Goal: Information Seeking & Learning: Learn about a topic

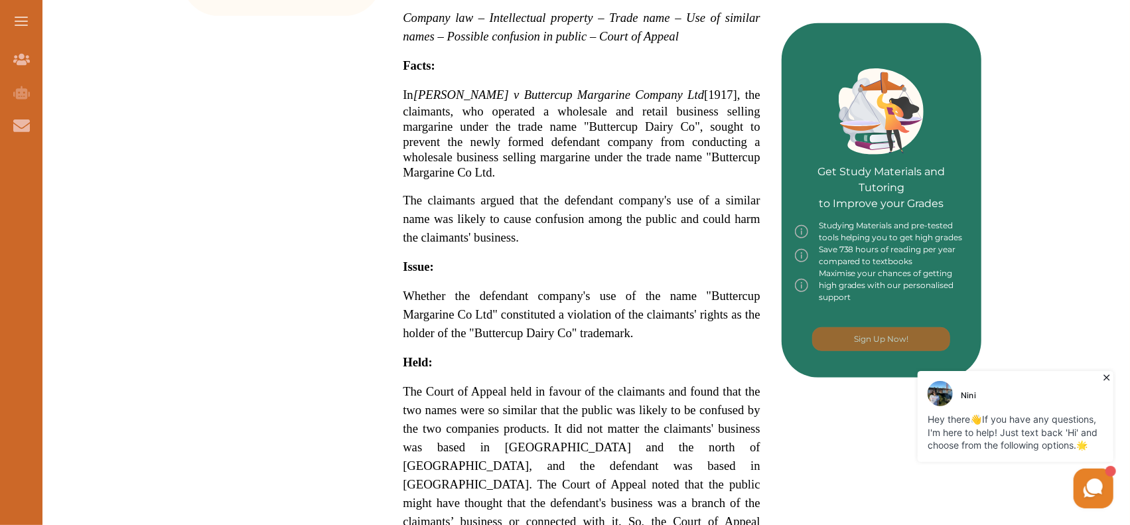
scroll to position [597, 0]
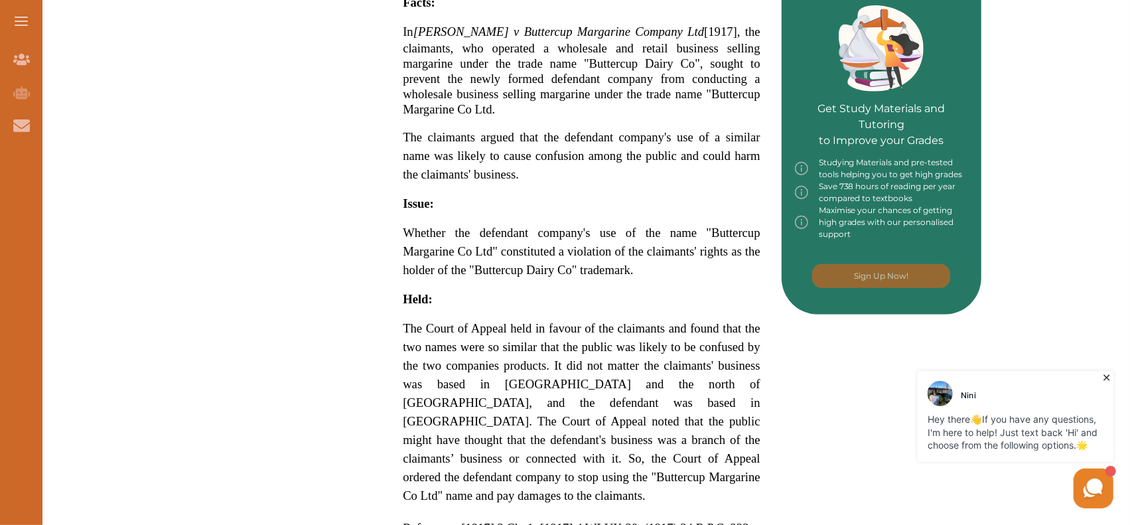
drag, startPoint x: 645, startPoint y: 459, endPoint x: 466, endPoint y: 319, distance: 227.8
click at [466, 319] on p "The Court of Appeal held in favour of the claimants and found that the two name…" at bounding box center [582, 412] width 358 height 186
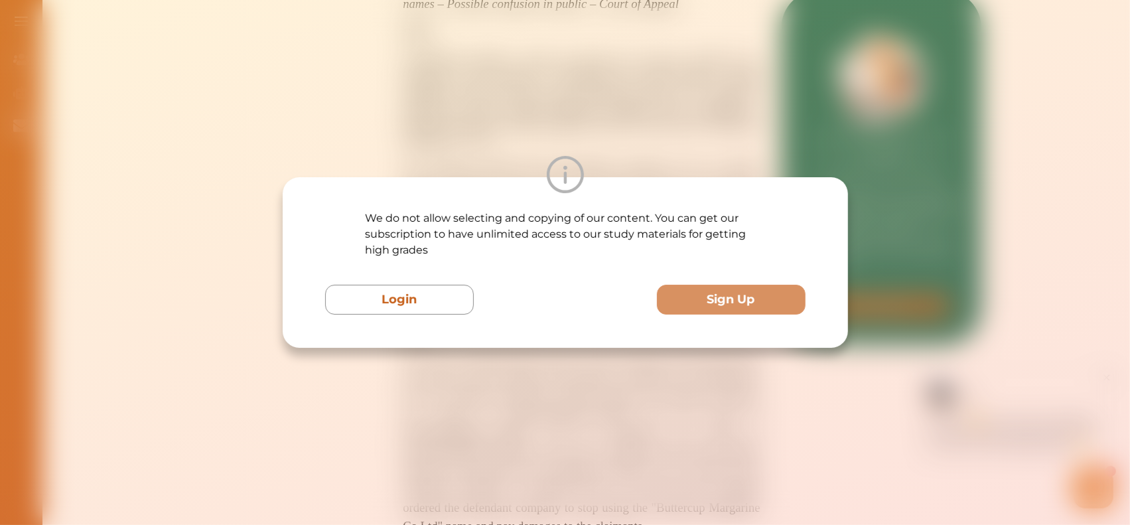
scroll to position [398, 0]
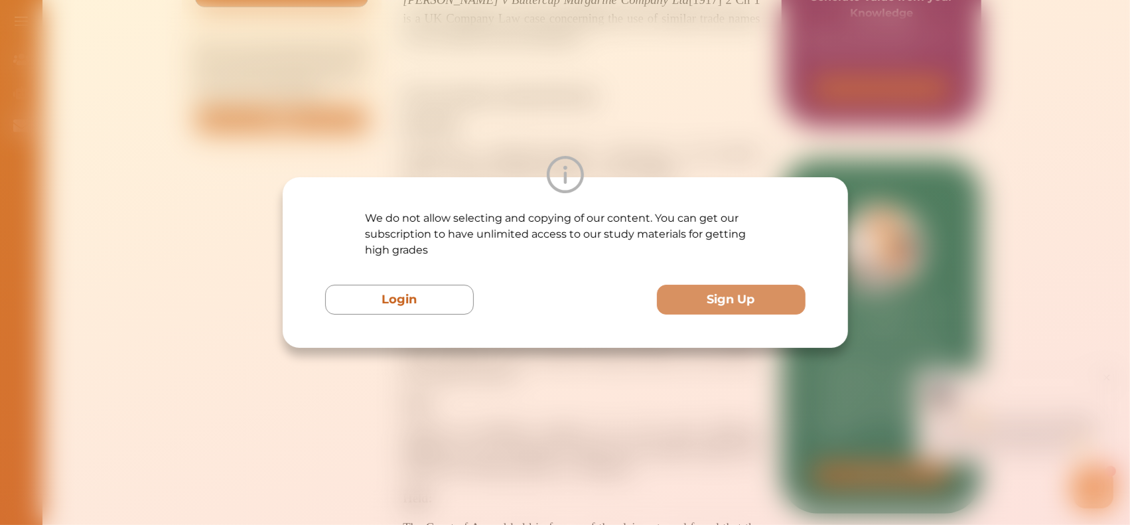
click at [1027, 131] on div "We do not allow selecting and copying of our content. You can get our subscript…" at bounding box center [565, 262] width 1130 height 525
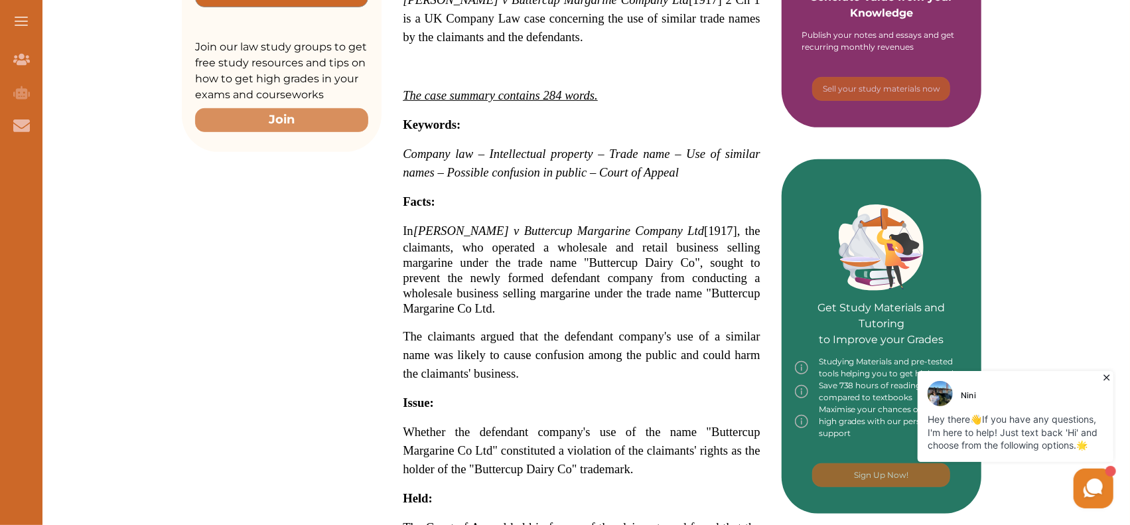
drag, startPoint x: 402, startPoint y: 231, endPoint x: 657, endPoint y: 228, distance: 255.6
click at [657, 228] on div "[PERSON_NAME] v Buttercup Margarine Company Ltd [1917] 2 Ch 1 is a UK Company L…" at bounding box center [582, 341] width 400 height 898
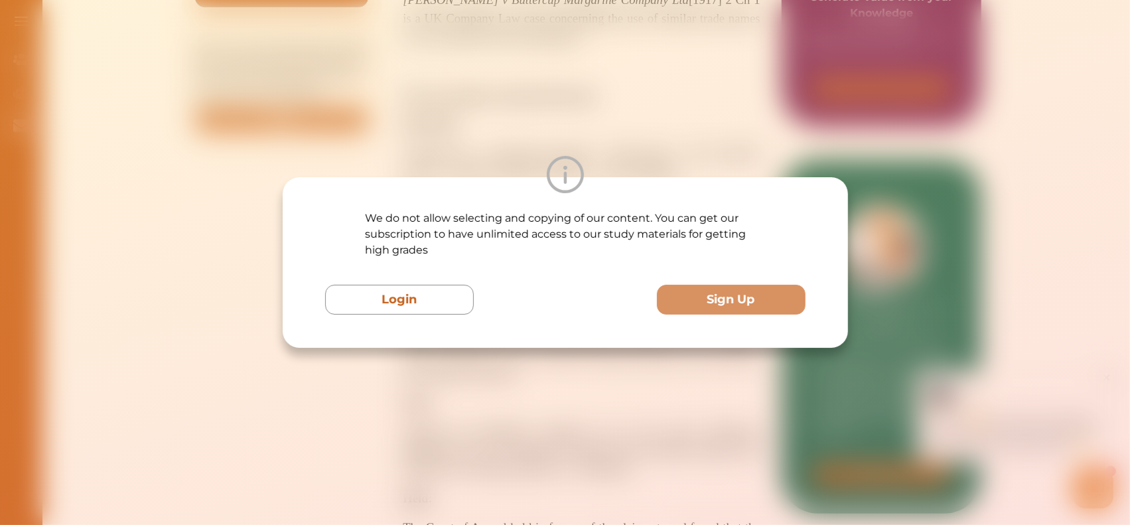
click at [937, 176] on div "We do not allow selecting and copying of our content. You can get our subscript…" at bounding box center [565, 262] width 1130 height 525
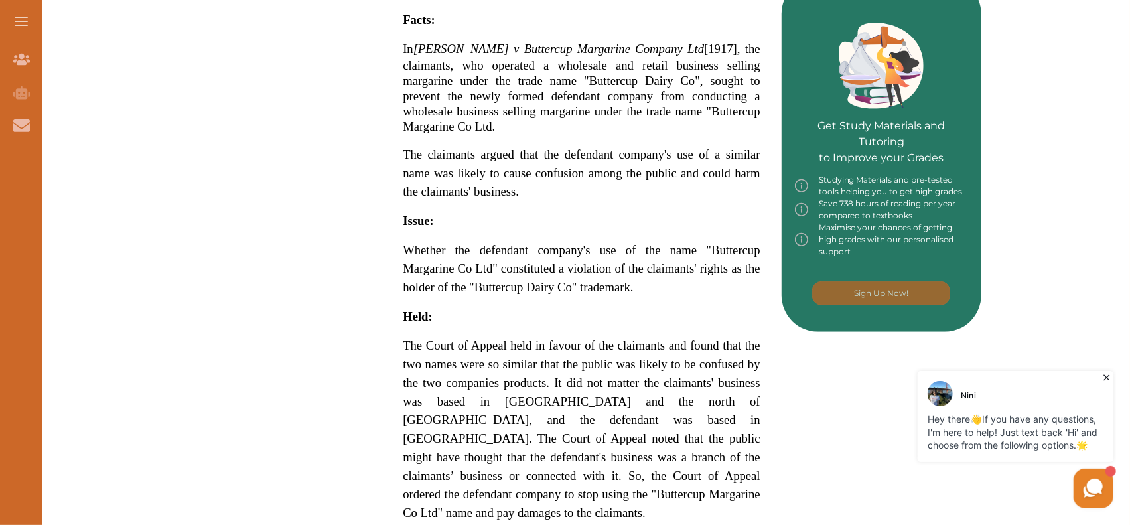
scroll to position [531, 0]
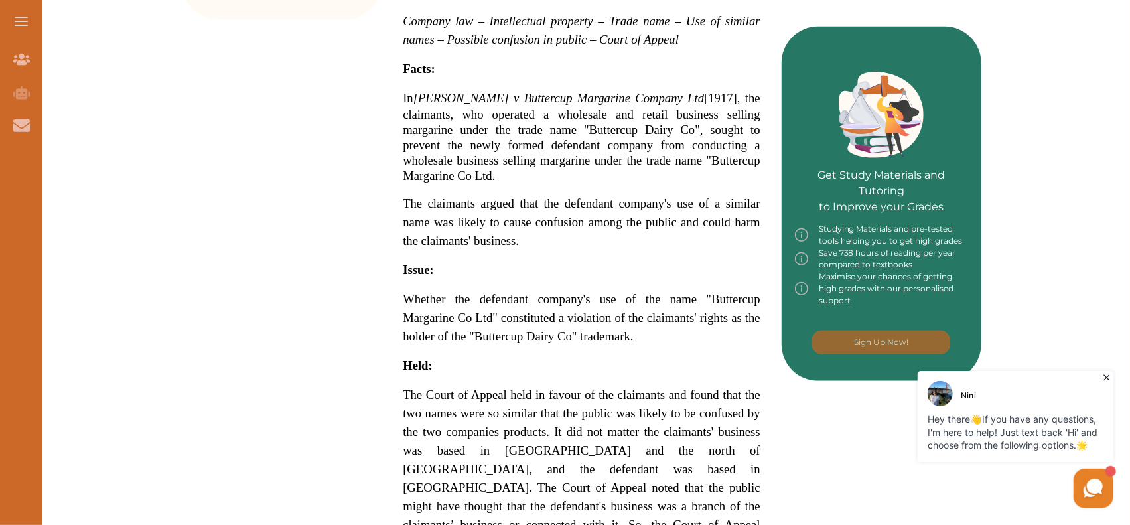
drag, startPoint x: 1105, startPoint y: 378, endPoint x: 1506, endPoint y: 635, distance: 476.5
click at [1104, 378] on icon at bounding box center [1106, 376] width 13 height 13
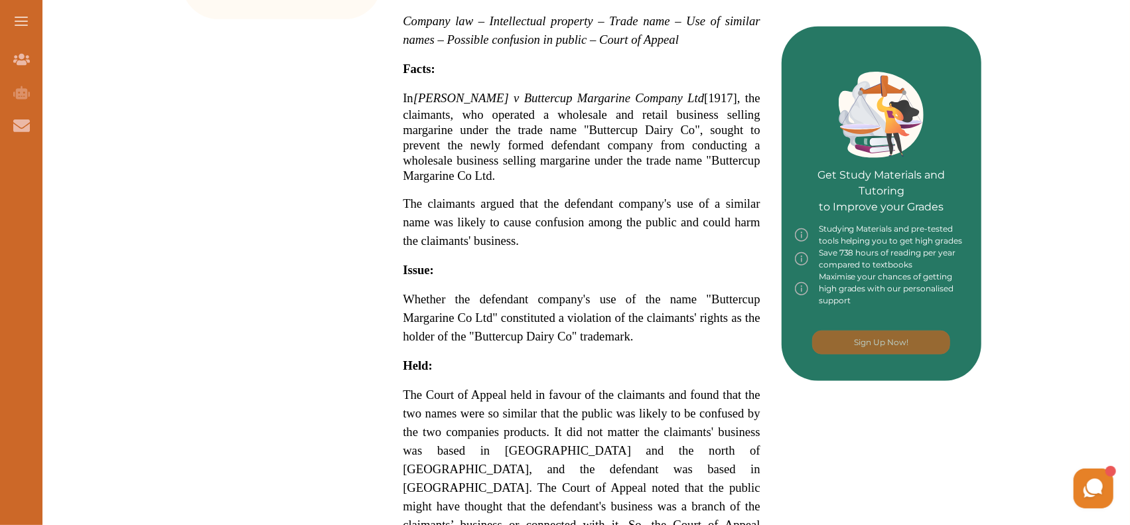
click at [538, 220] on p "The claimants argued that the defendant company's use of a similar name was lik…" at bounding box center [582, 222] width 358 height 56
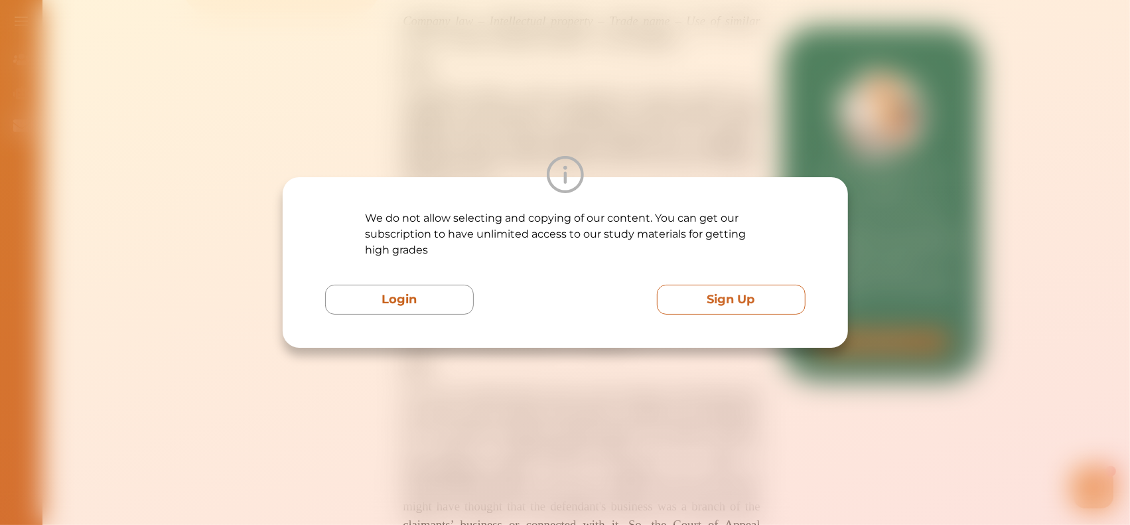
click at [745, 305] on button "Sign Up" at bounding box center [730, 300] width 149 height 30
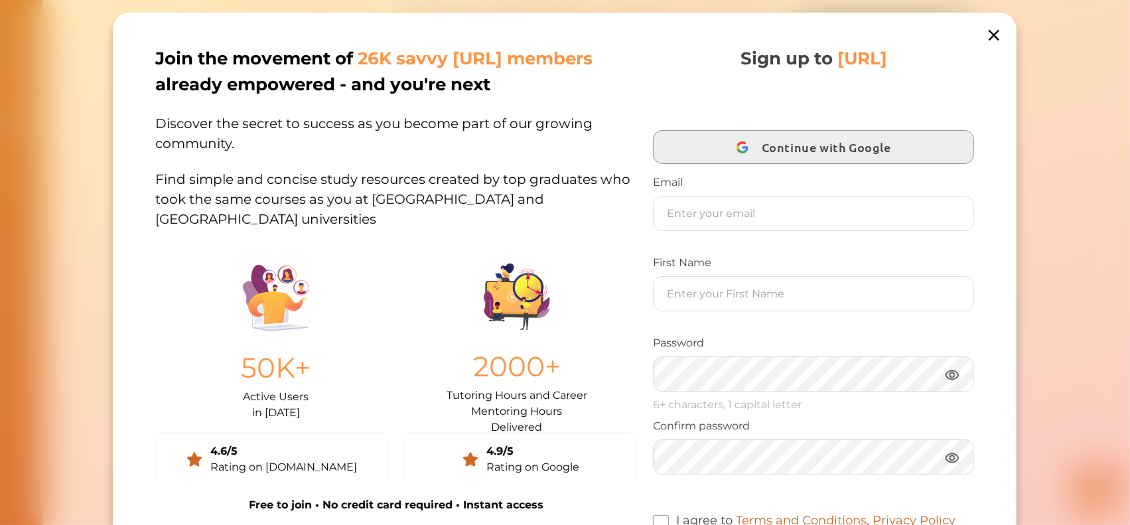
click at [826, 152] on span "Continue with Google" at bounding box center [830, 146] width 136 height 31
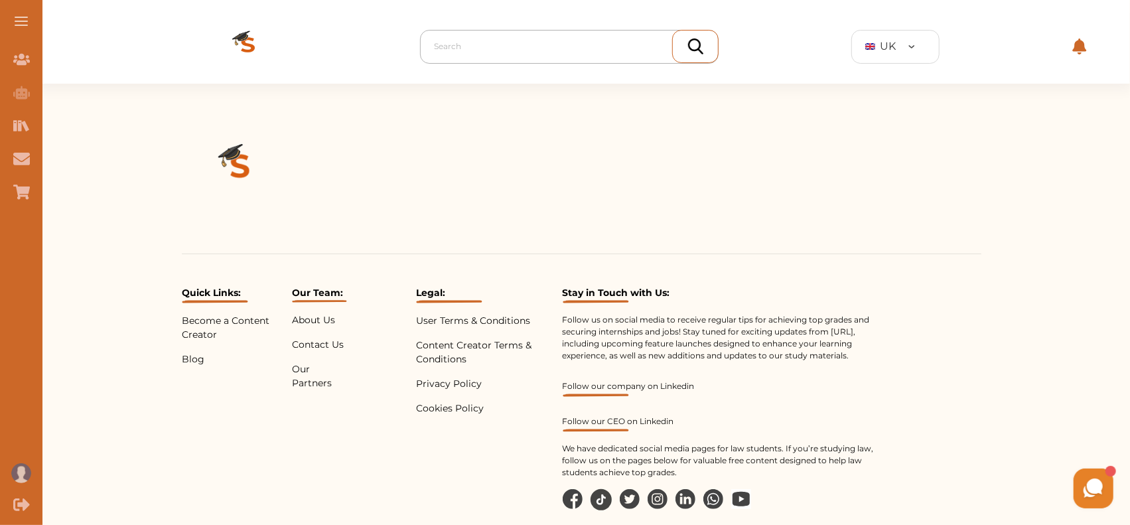
click at [539, 46] on div at bounding box center [572, 46] width 277 height 19
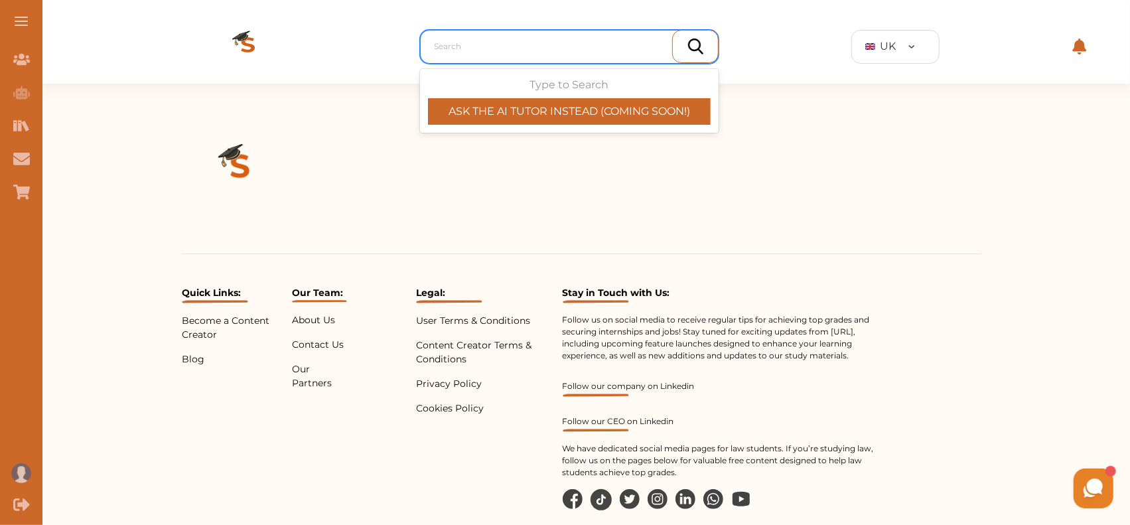
paste input "[PERSON_NAME] v Buttercup Margarine Co. Ltd"
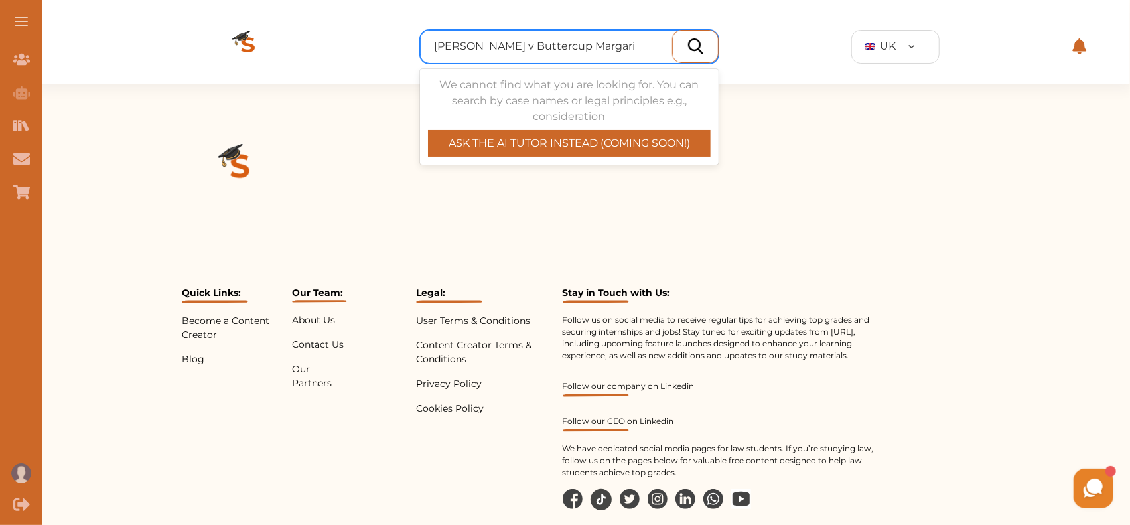
type input "[PERSON_NAME] v Buttercup Margarine Co. Ltd"
click at [703, 46] on img at bounding box center [695, 46] width 15 height 16
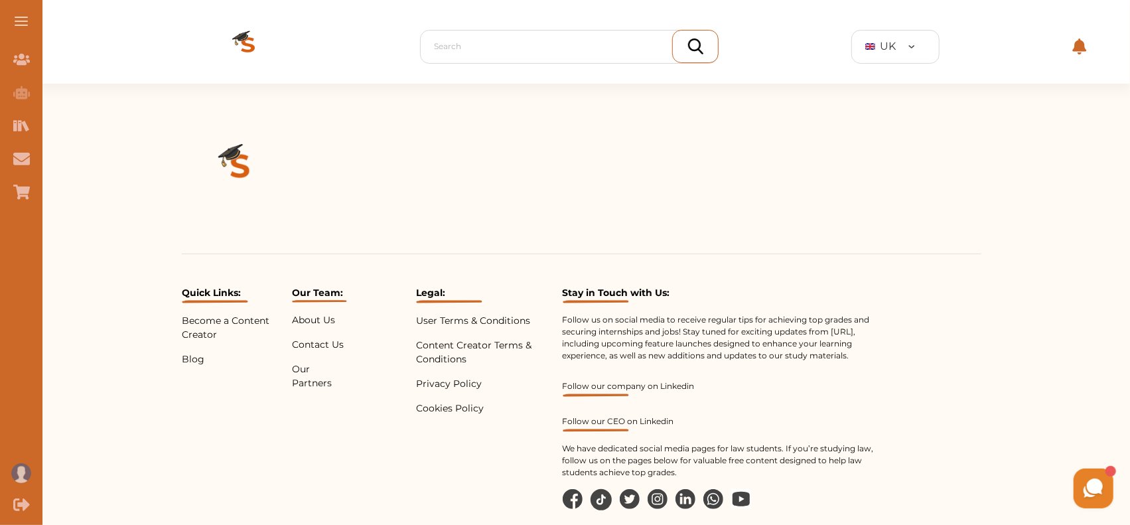
click at [692, 47] on img at bounding box center [695, 46] width 15 height 16
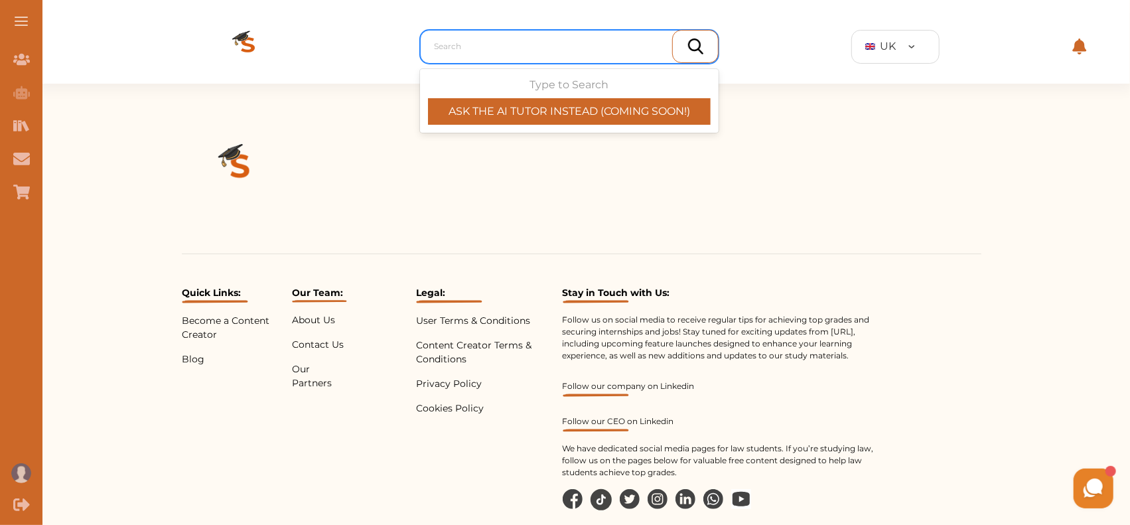
click at [556, 50] on div at bounding box center [572, 46] width 277 height 19
paste input "Ewing v Buttercup Margarine Co. Ltd"
type input "Ewing v Buttercup Margarine Co. Ltd"
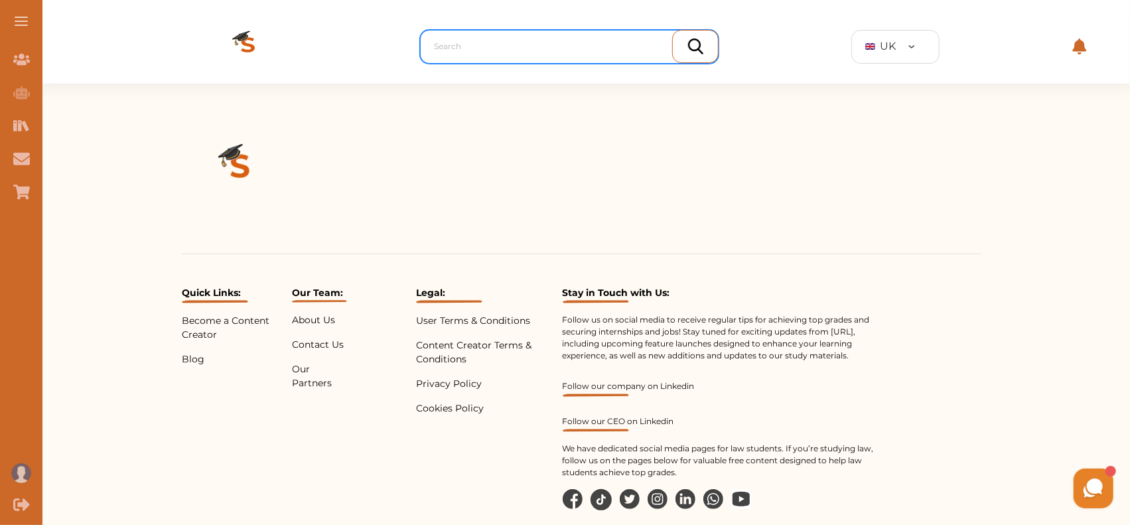
drag, startPoint x: 647, startPoint y: 40, endPoint x: 508, endPoint y: 48, distance: 139.0
click at [508, 48] on div at bounding box center [572, 46] width 277 height 19
type input "ewing"
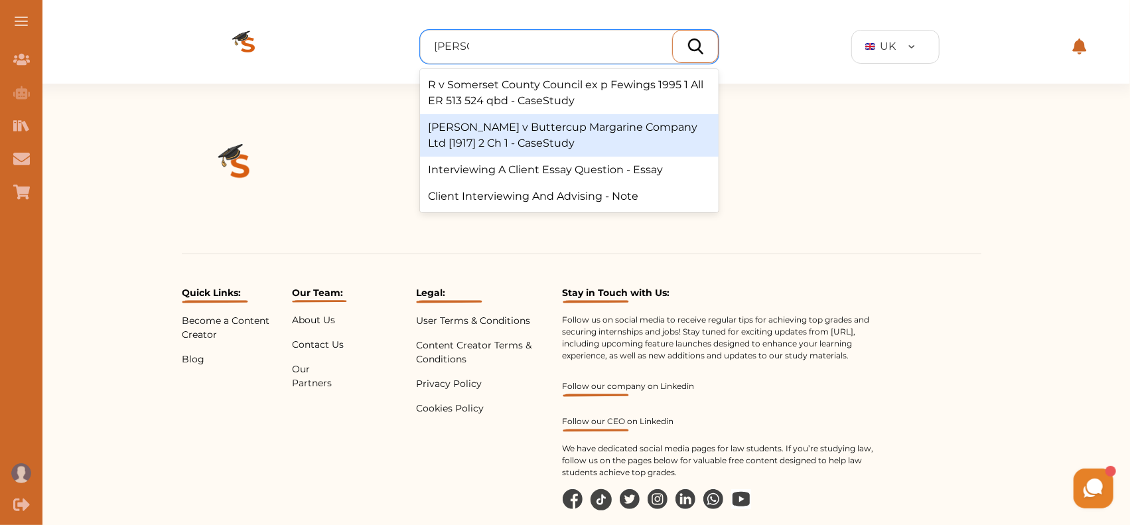
click at [579, 137] on div "Ewing v Buttercup Margarine Company Ltd [1917] 2 Ch 1 - CaseStudy" at bounding box center [569, 135] width 299 height 42
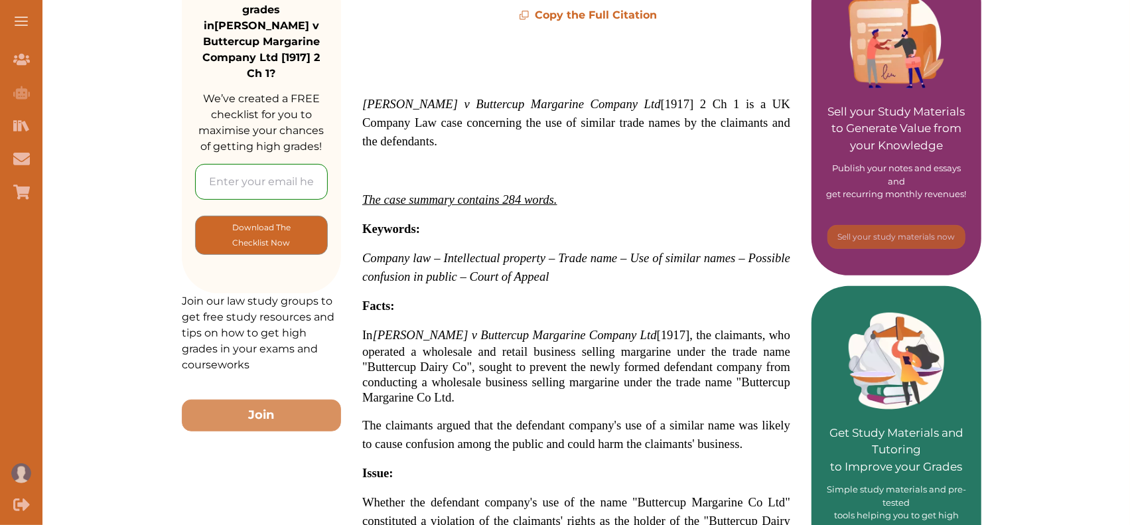
scroll to position [267, 0]
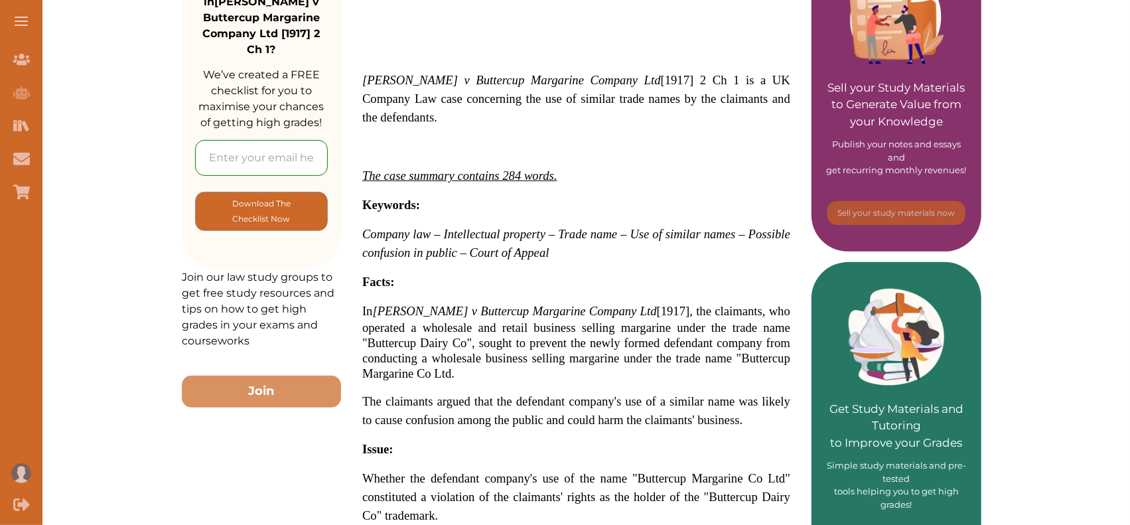
drag, startPoint x: 354, startPoint y: 293, endPoint x: 422, endPoint y: 291, distance: 67.7
click at [422, 291] on div "[PERSON_NAME] v Buttercup Margarine Company Ltd [1917] 2 Ch 1 is a UK Company L…" at bounding box center [576, 408] width 471 height 819
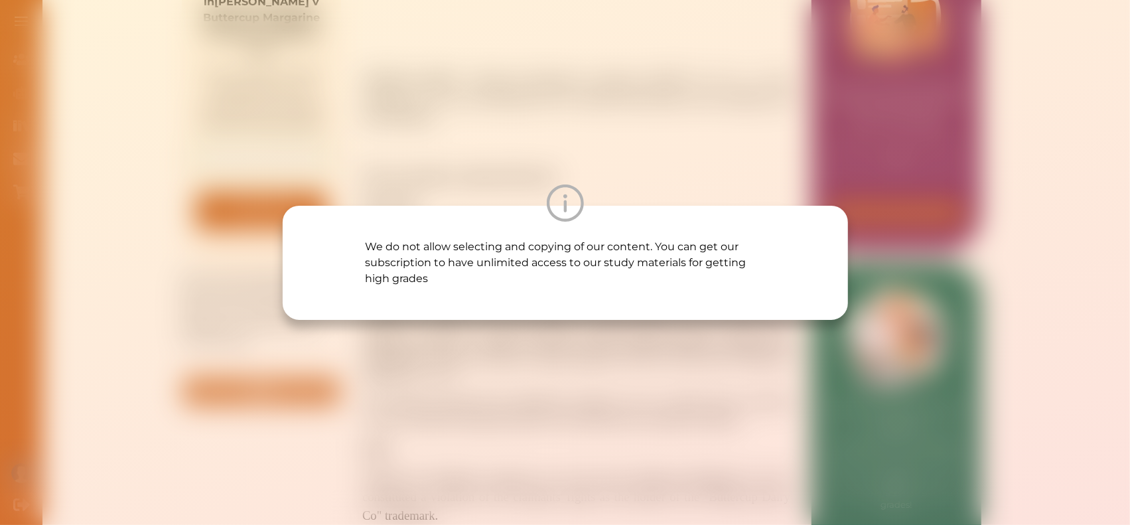
scroll to position [0, 0]
click at [708, 155] on div "We do not allow selecting and copying of our content. You can get our subscript…" at bounding box center [565, 262] width 1130 height 525
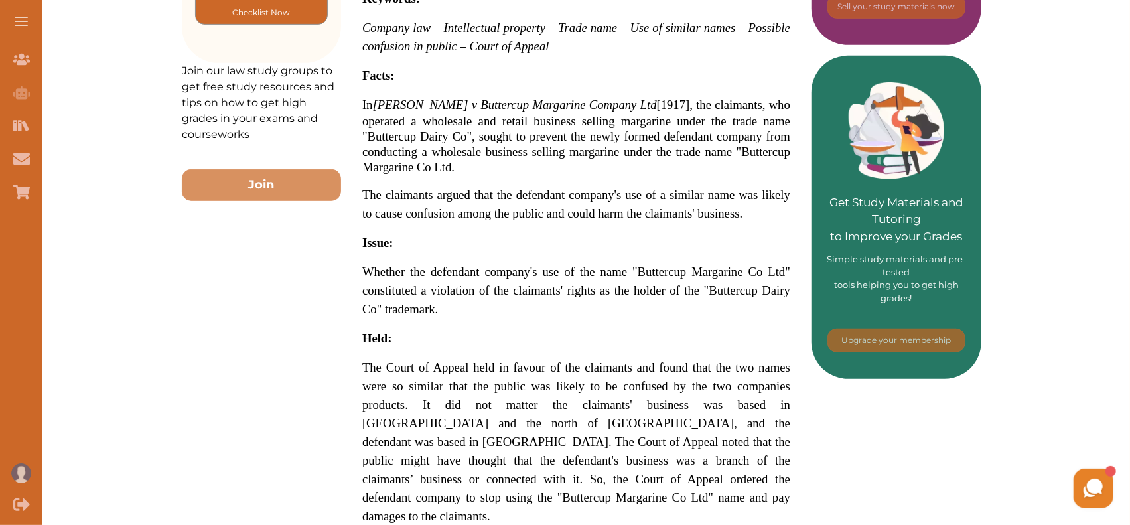
scroll to position [466, 0]
